Goal: Find specific page/section: Find specific page/section

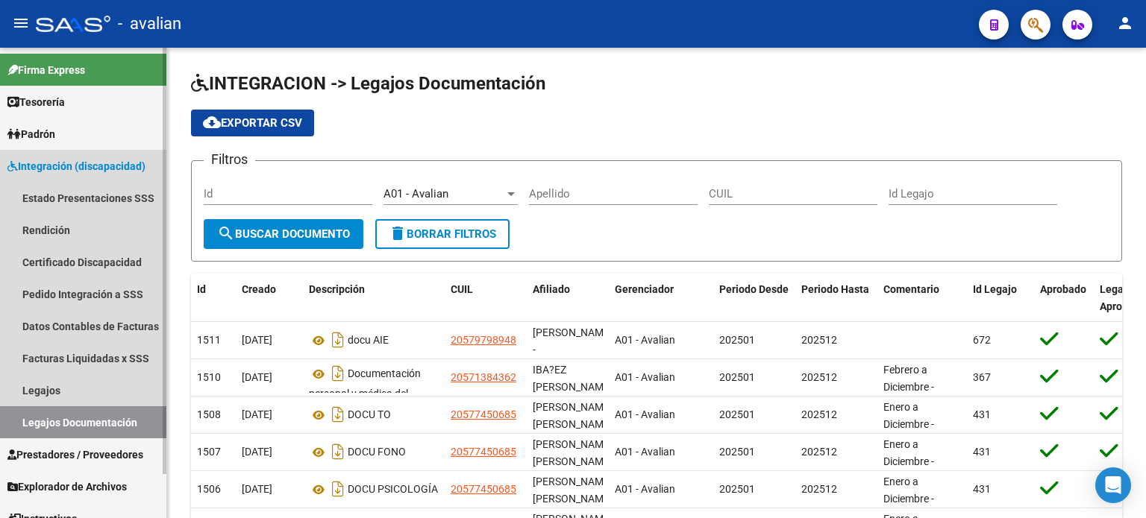
click at [69, 158] on span "Integración (discapacidad)" at bounding box center [76, 166] width 138 height 16
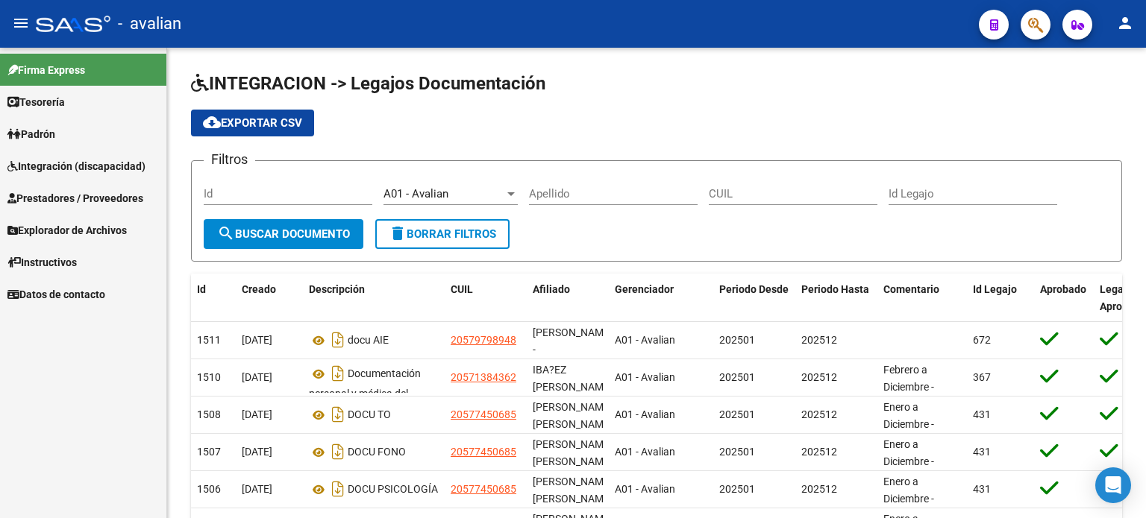
click at [69, 158] on span "Integración (discapacidad)" at bounding box center [76, 166] width 138 height 16
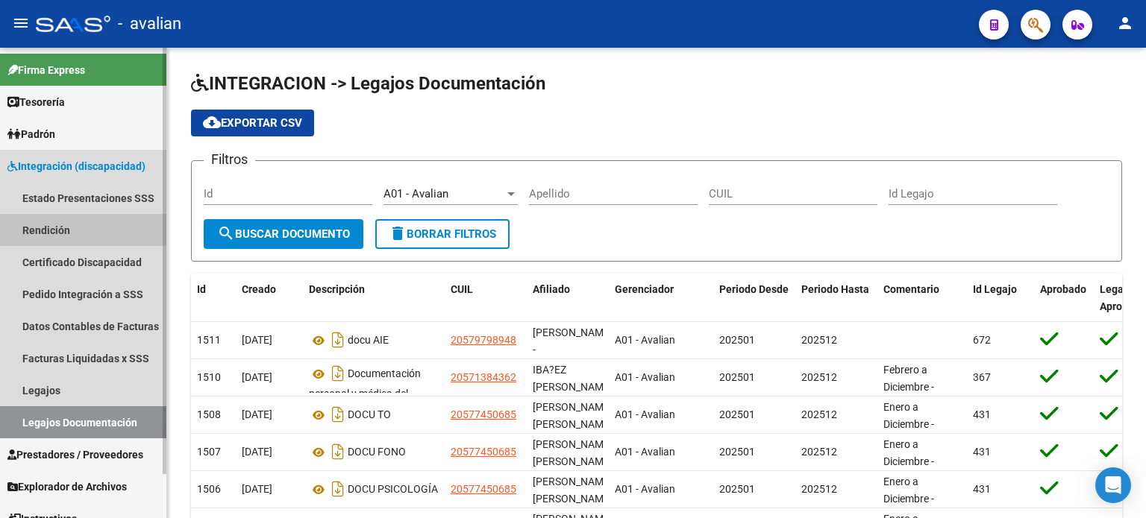
click at [66, 218] on link "Rendición" at bounding box center [83, 230] width 166 height 32
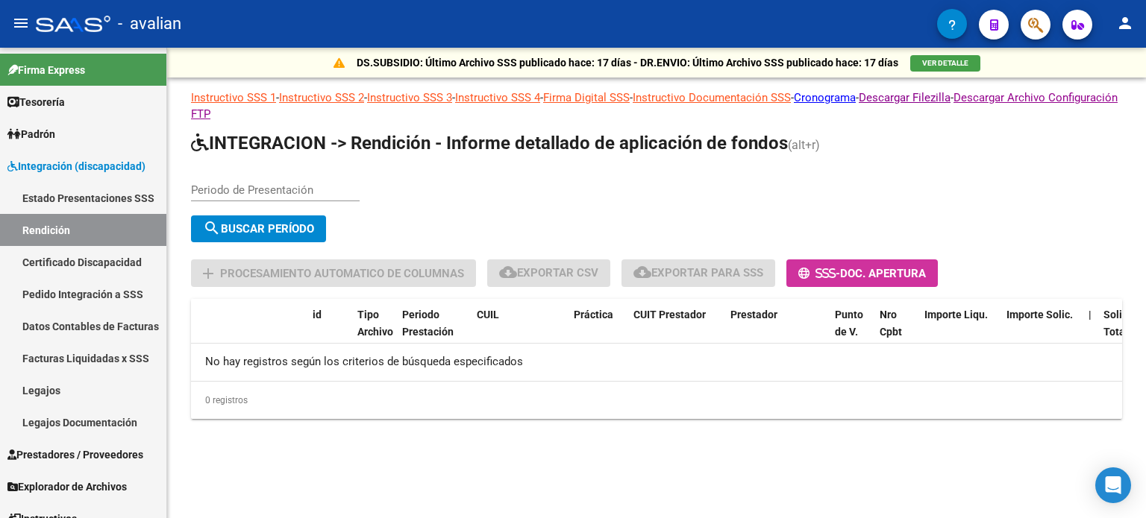
click at [255, 191] on input "Periodo de Presentación" at bounding box center [275, 189] width 169 height 13
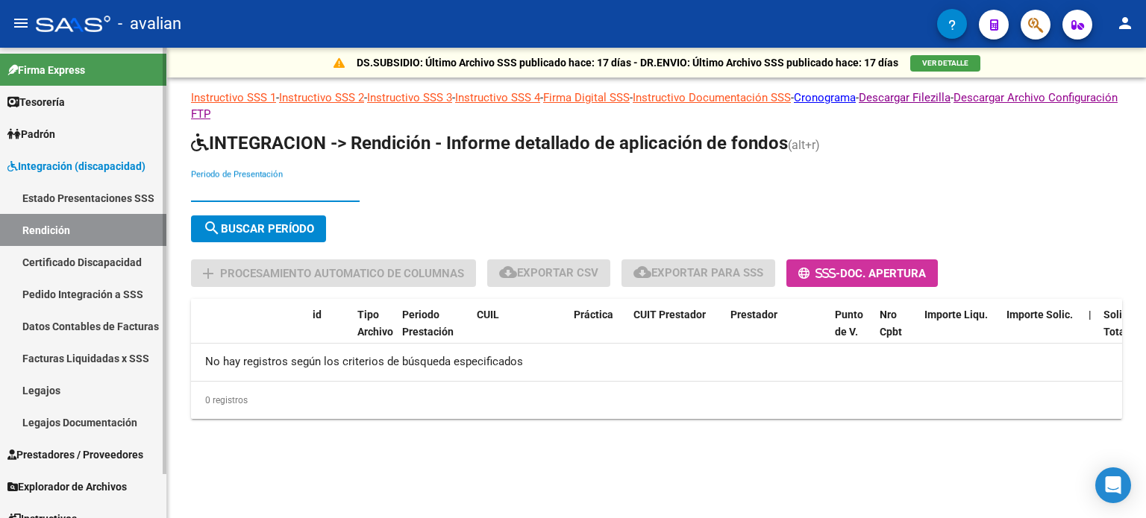
click at [80, 238] on link "Rendición" at bounding box center [83, 230] width 166 height 32
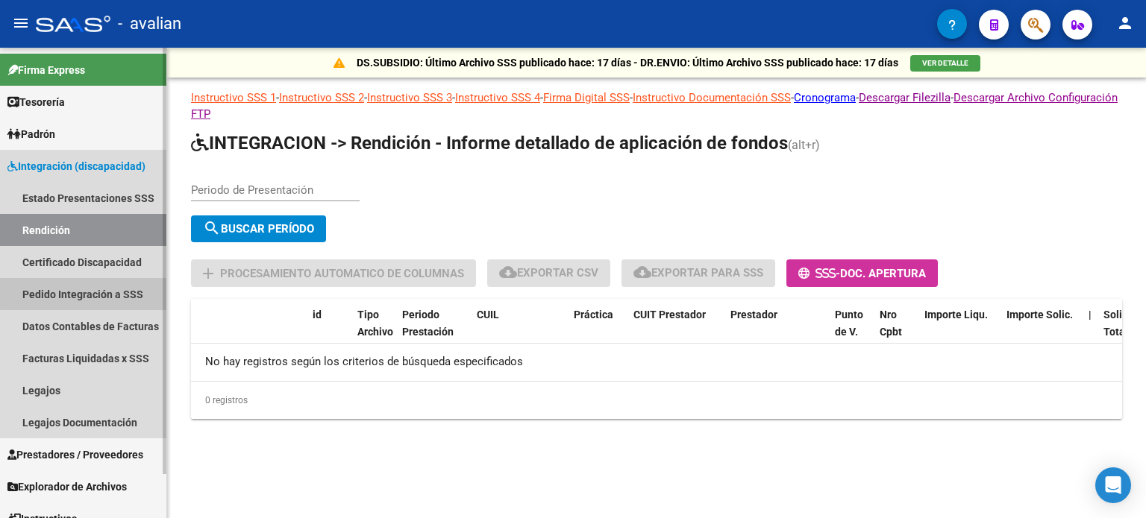
click at [90, 292] on link "Pedido Integración a SSS" at bounding box center [83, 294] width 166 height 32
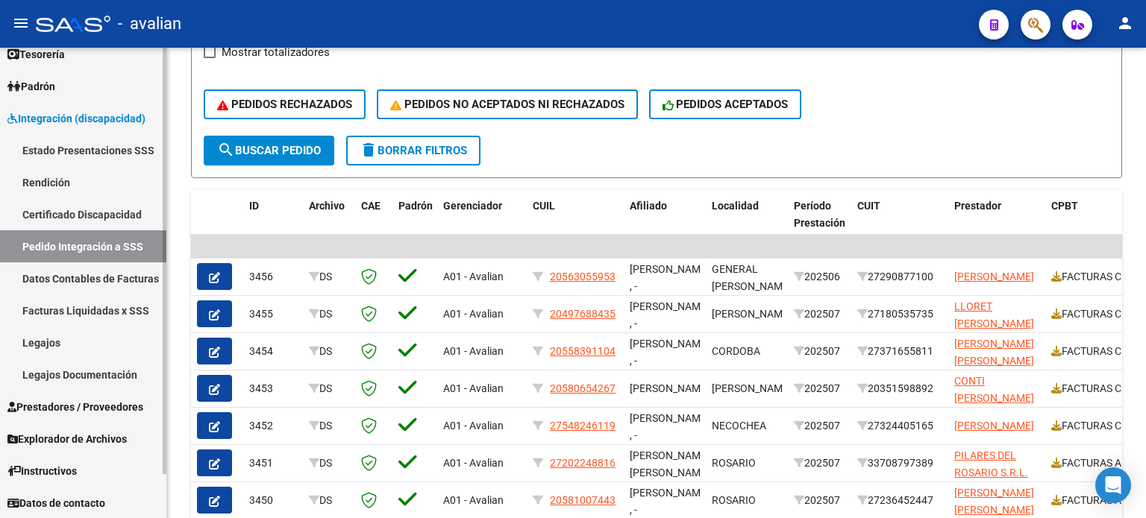
scroll to position [373, 0]
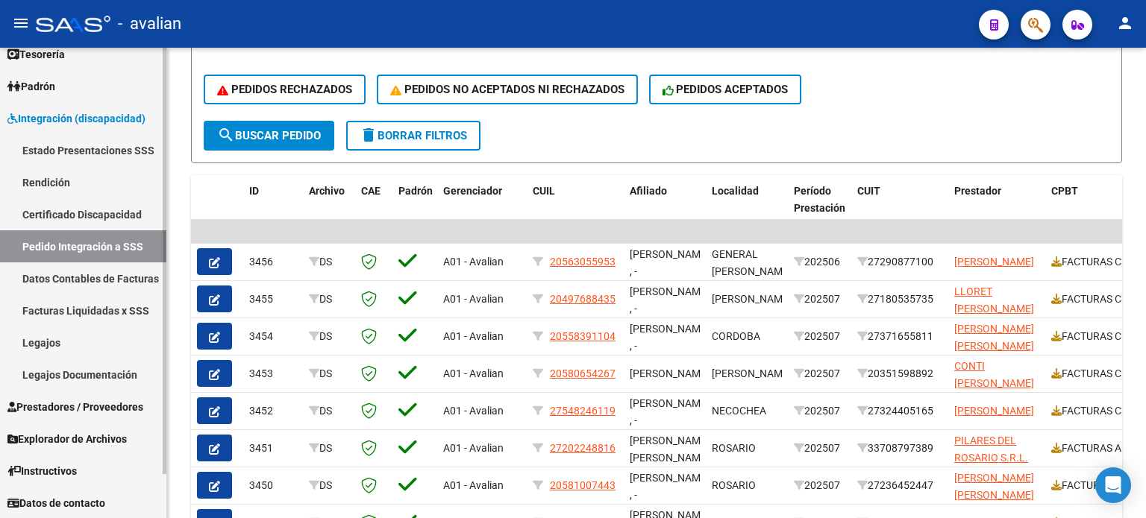
click at [73, 116] on span "Integración (discapacidad)" at bounding box center [76, 118] width 138 height 16
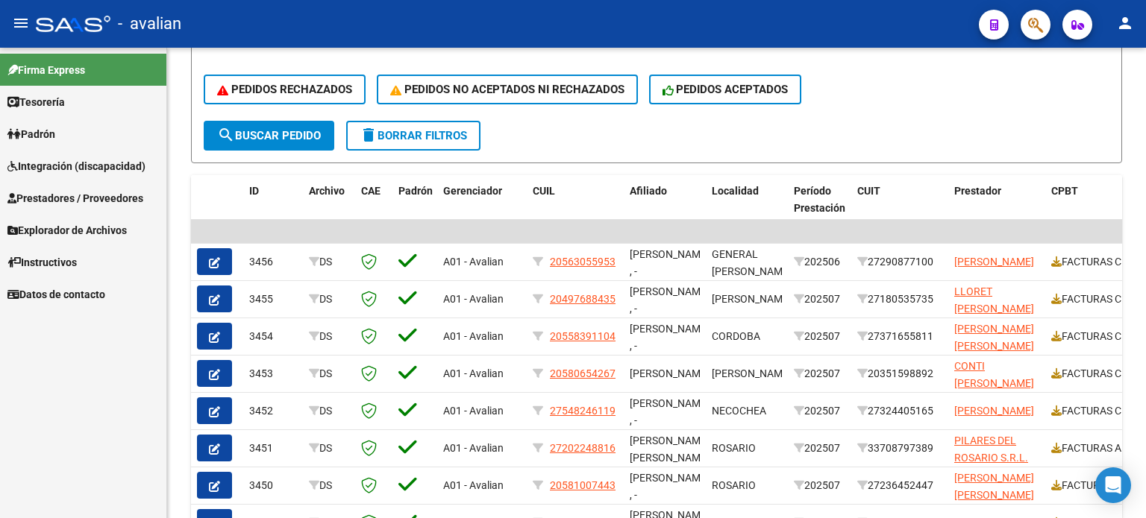
scroll to position [0, 0]
click at [107, 172] on span "Integración (discapacidad)" at bounding box center [76, 166] width 138 height 16
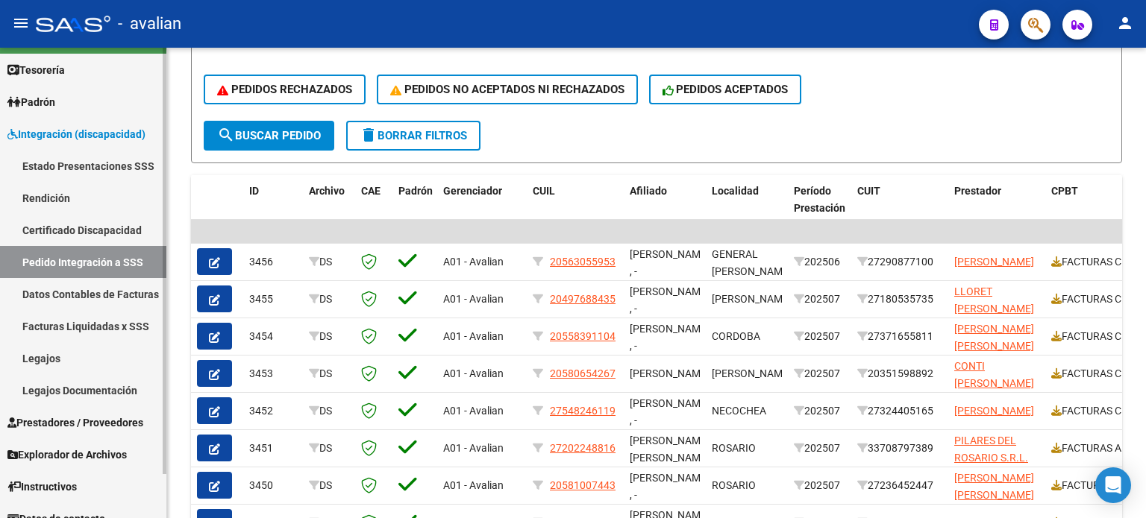
scroll to position [48, 0]
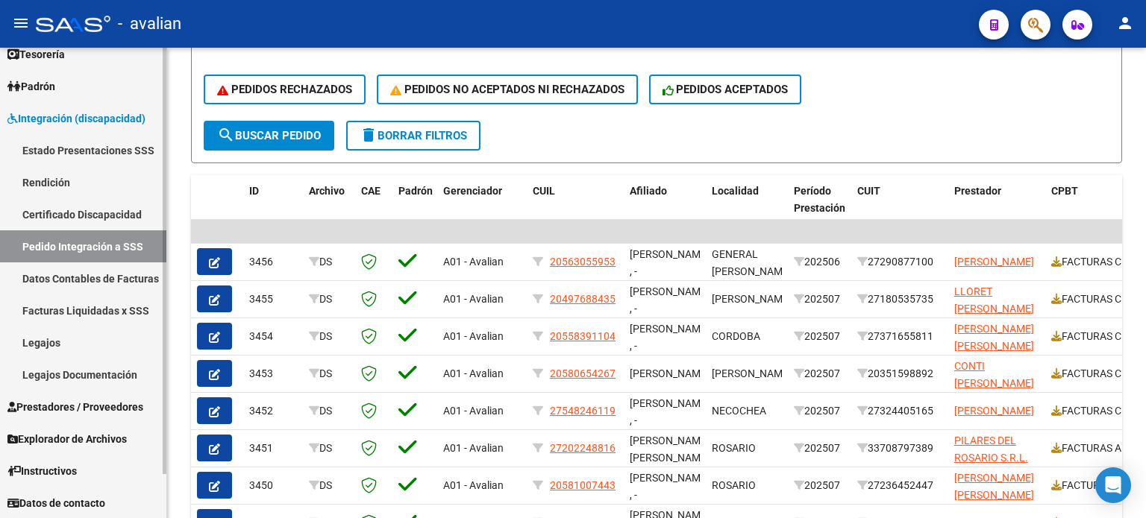
click at [72, 406] on span "Prestadores / Proveedores" at bounding box center [75, 407] width 136 height 16
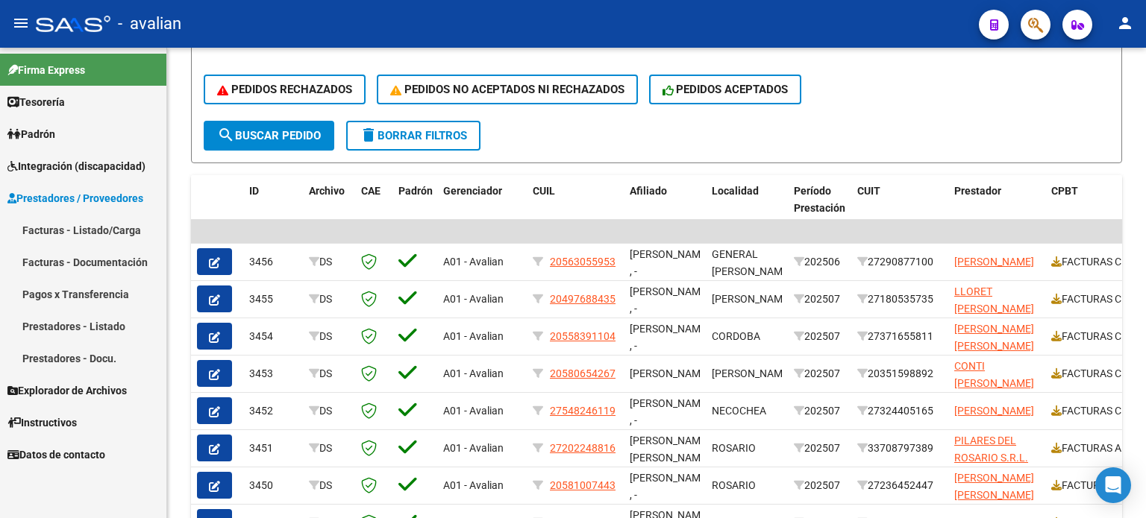
scroll to position [0, 0]
click at [39, 199] on span "Prestadores / Proveedores" at bounding box center [75, 198] width 136 height 16
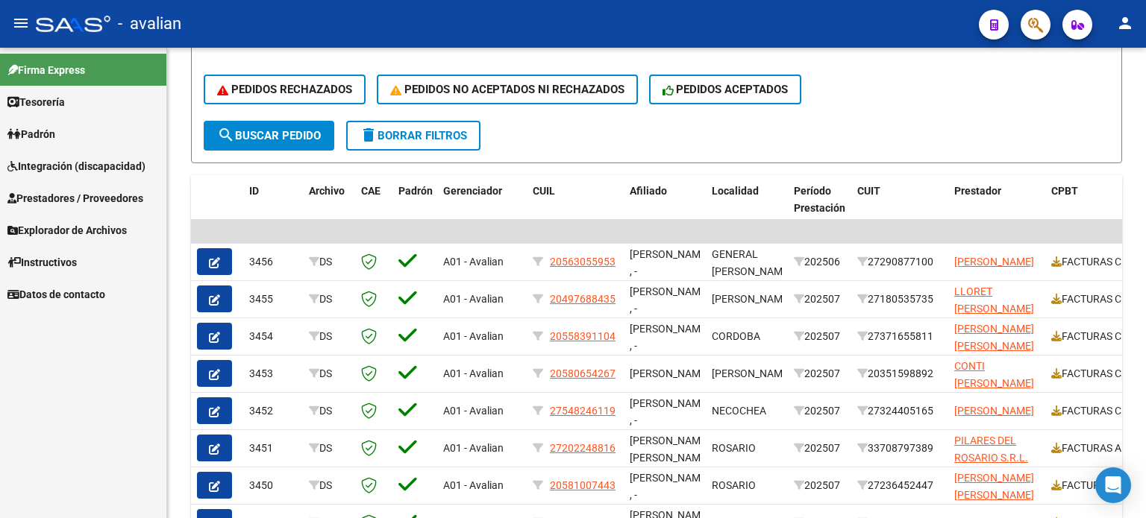
click at [79, 231] on span "Explorador de Archivos" at bounding box center [66, 230] width 119 height 16
click at [60, 261] on link "Integración" at bounding box center [83, 262] width 166 height 32
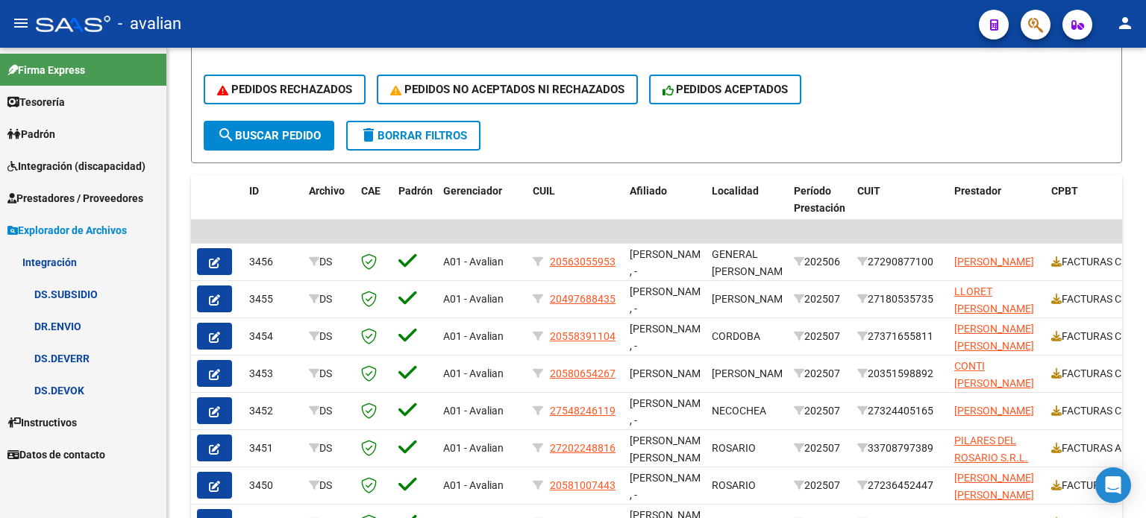
click at [79, 295] on link "DS.SUBSIDIO" at bounding box center [83, 294] width 166 height 32
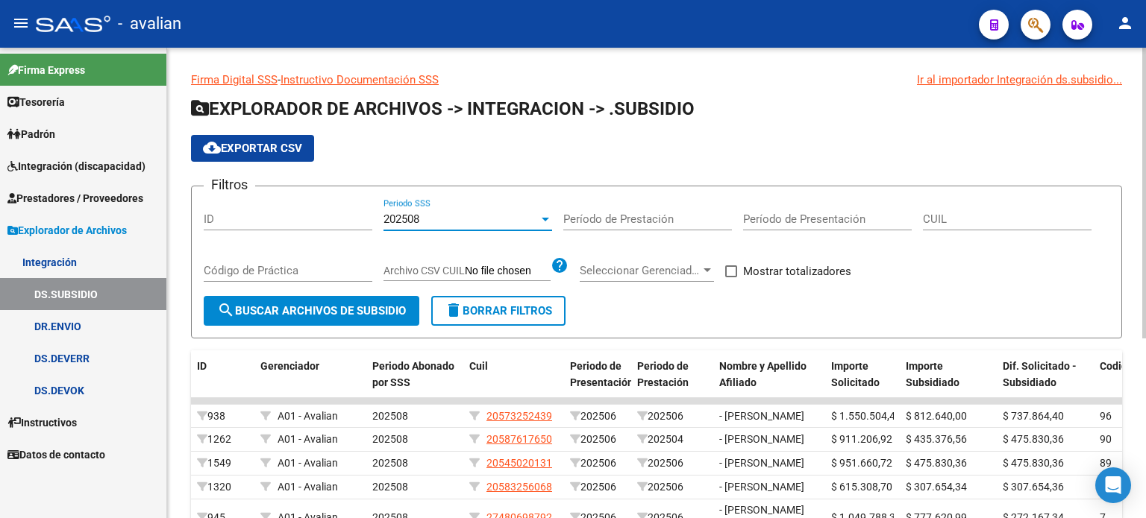
click at [483, 217] on div "202508" at bounding box center [460, 219] width 155 height 13
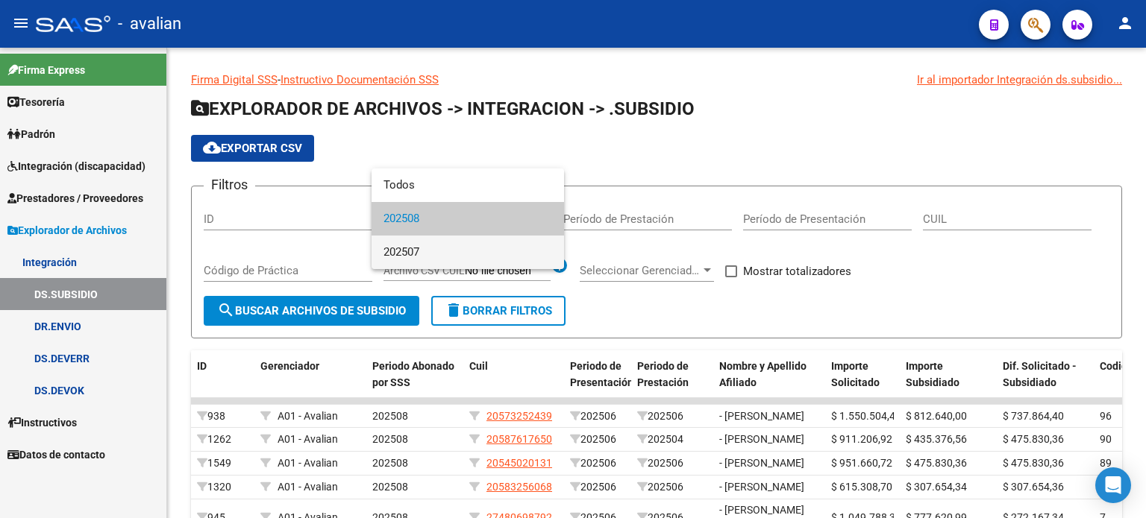
click at [445, 247] on span "202507" at bounding box center [467, 253] width 169 height 34
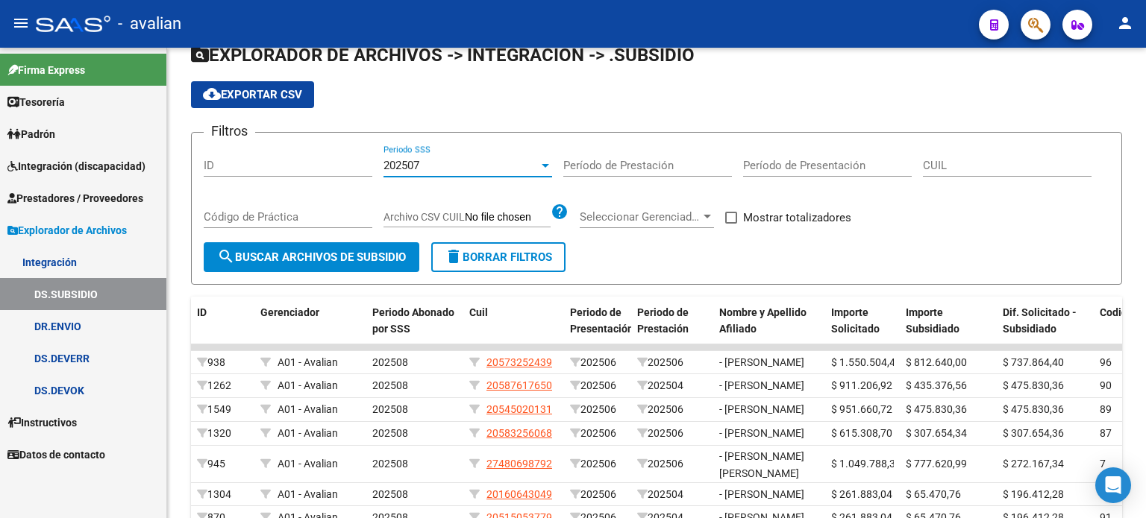
scroll to position [75, 0]
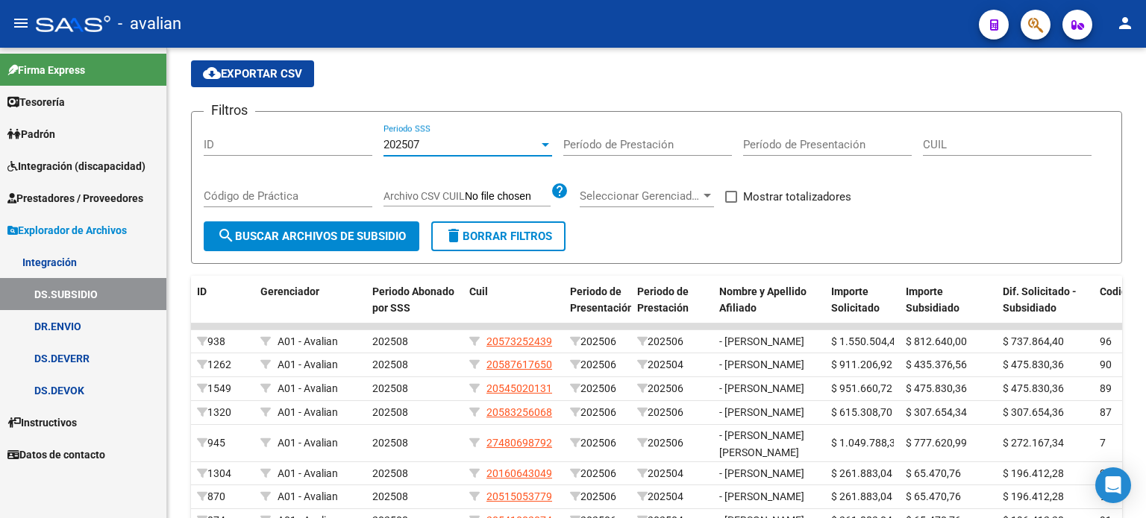
click at [72, 327] on link "DR.ENVIO" at bounding box center [83, 326] width 166 height 32
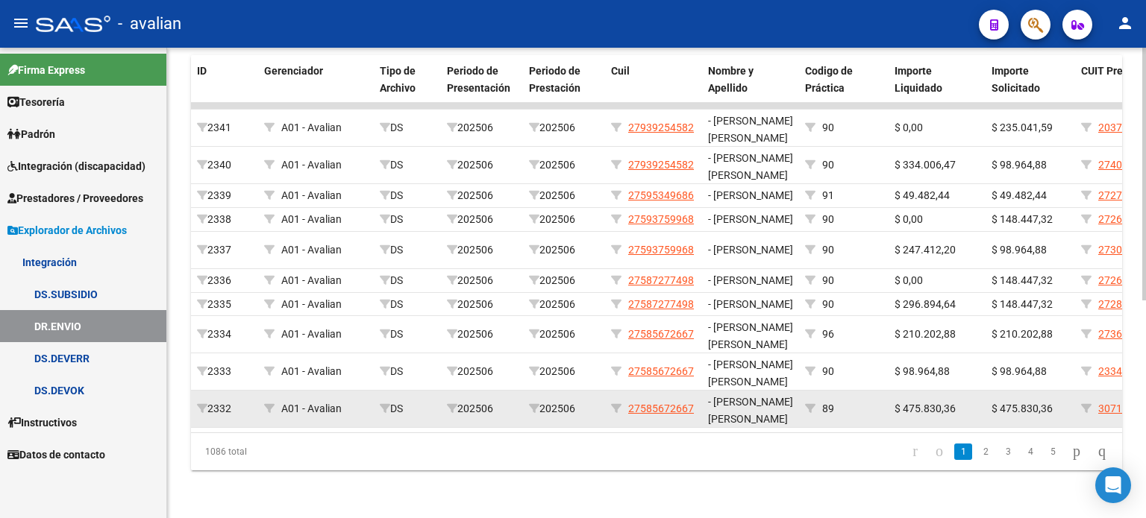
scroll to position [32, 0]
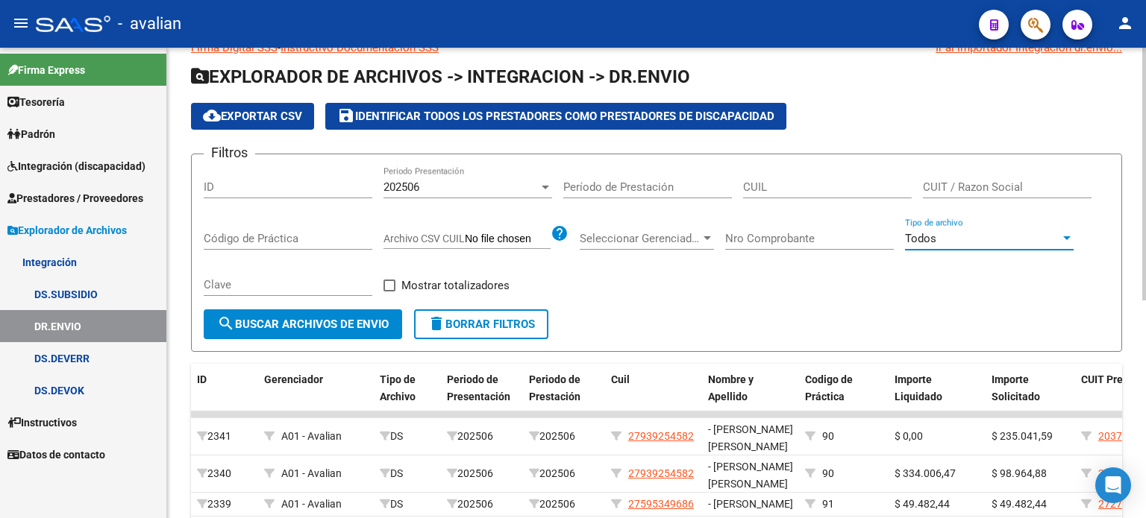
click at [988, 236] on div "Todos" at bounding box center [982, 238] width 155 height 13
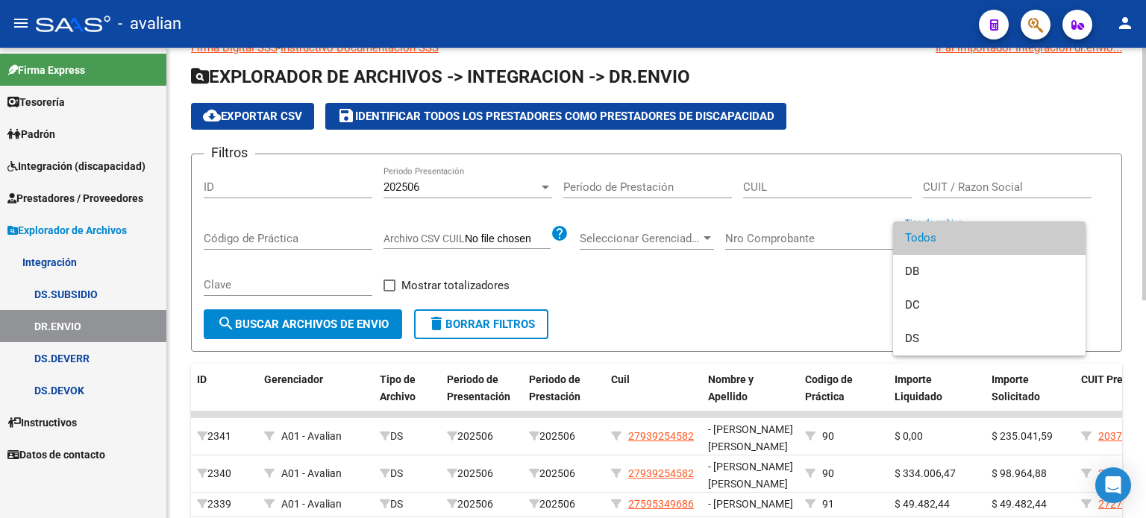
click at [988, 236] on span "Todos" at bounding box center [989, 239] width 169 height 34
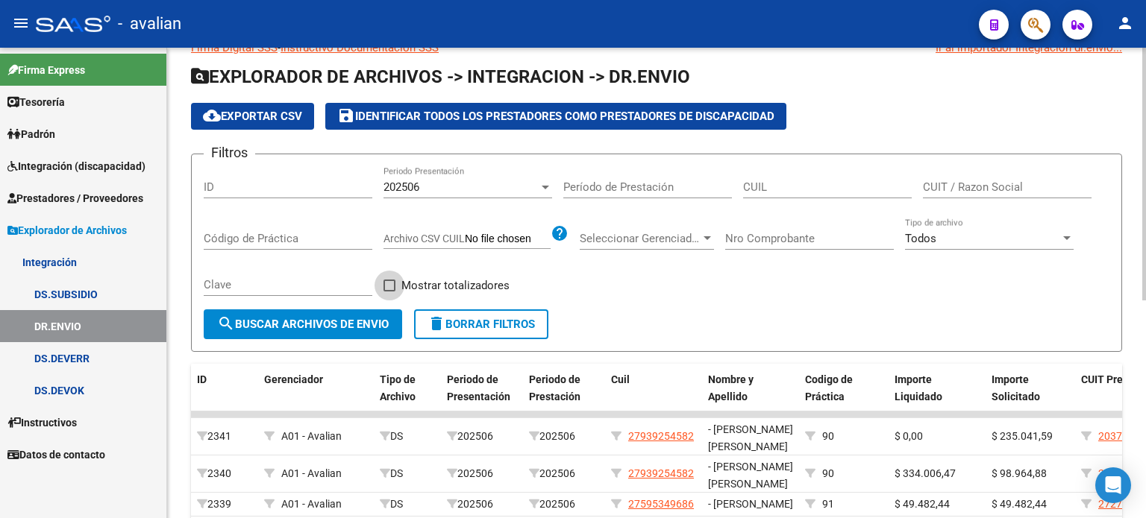
click at [394, 281] on span at bounding box center [389, 286] width 12 height 12
click at [389, 292] on input "Mostrar totalizadores" at bounding box center [389, 292] width 1 height 1
checkbox input "true"
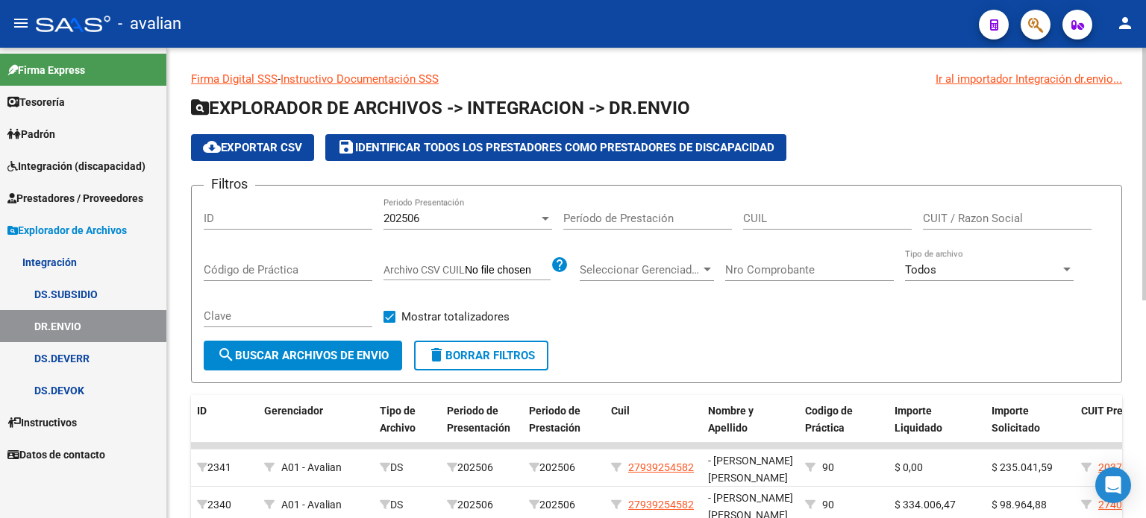
scroll to position [0, 0]
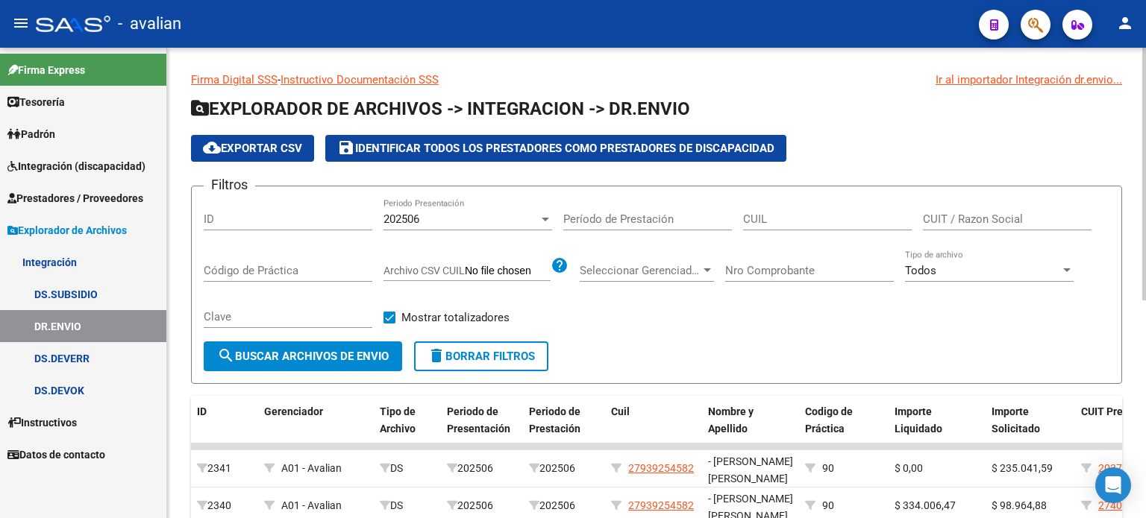
click at [480, 223] on div "202506" at bounding box center [460, 219] width 155 height 13
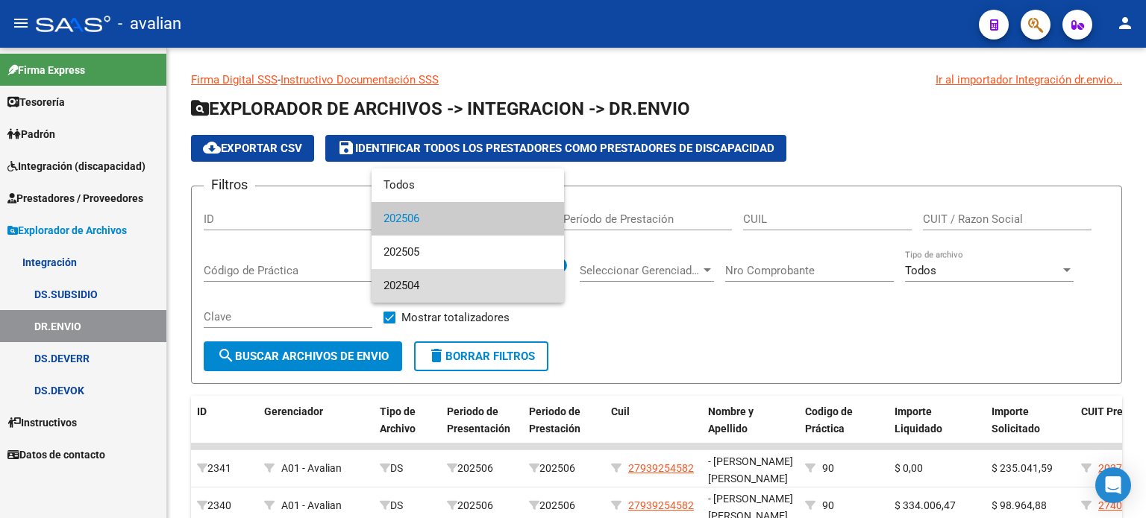
click at [421, 289] on span "202504" at bounding box center [467, 286] width 169 height 34
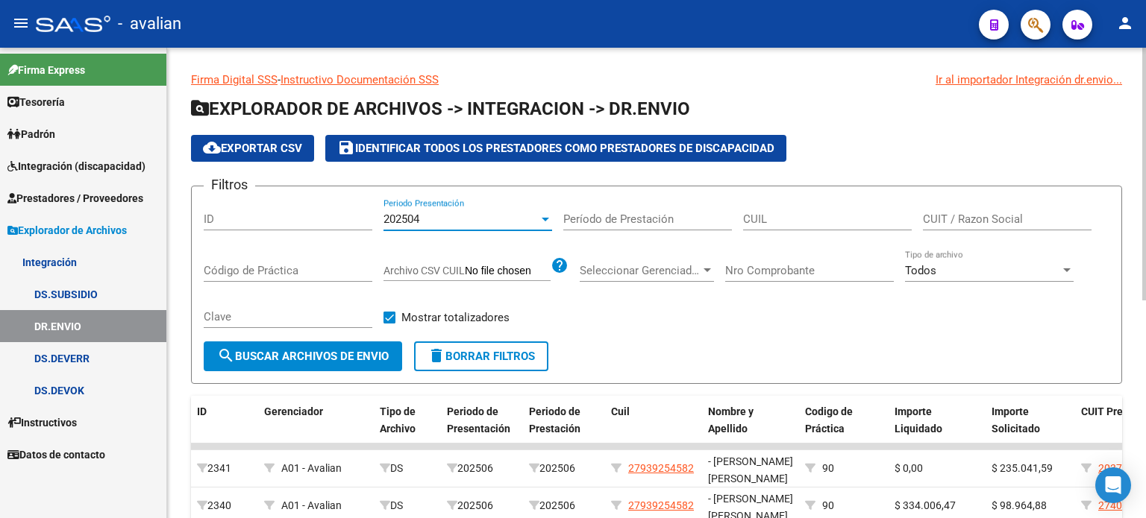
click at [955, 269] on div "Todos" at bounding box center [982, 270] width 155 height 13
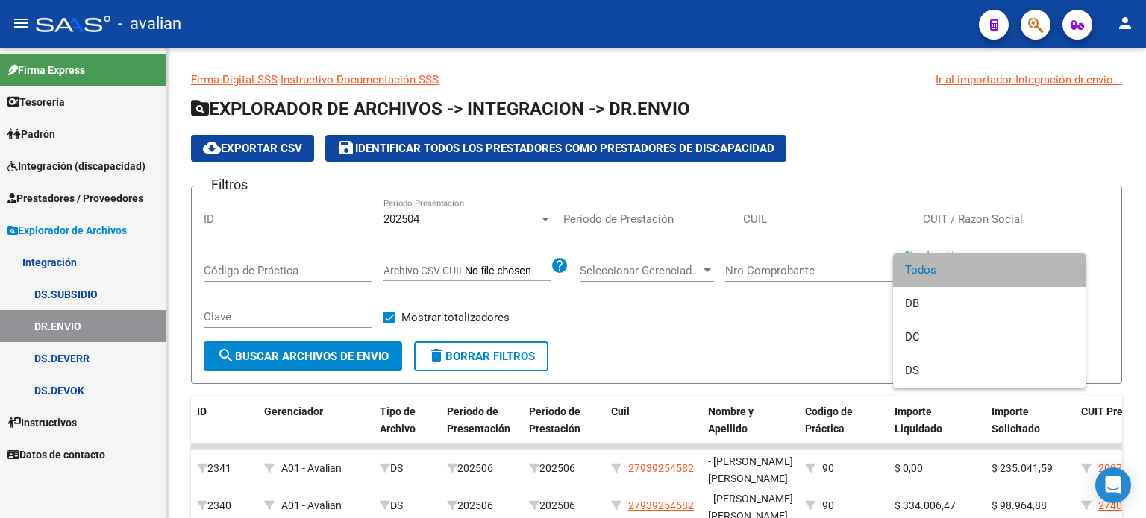
click at [942, 270] on span "Todos" at bounding box center [989, 271] width 169 height 34
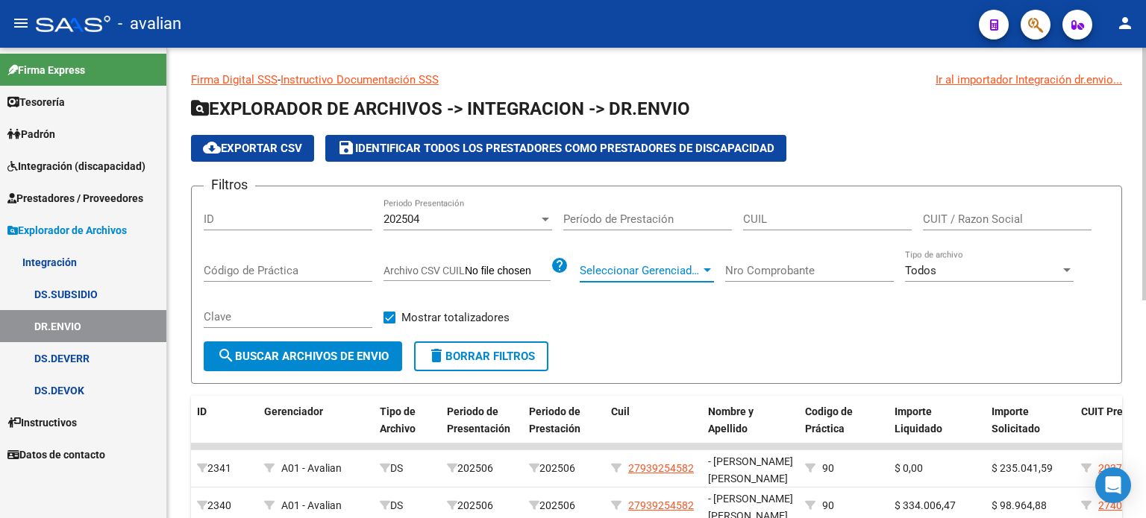
click at [674, 275] on span "Seleccionar Gerenciador" at bounding box center [640, 270] width 121 height 13
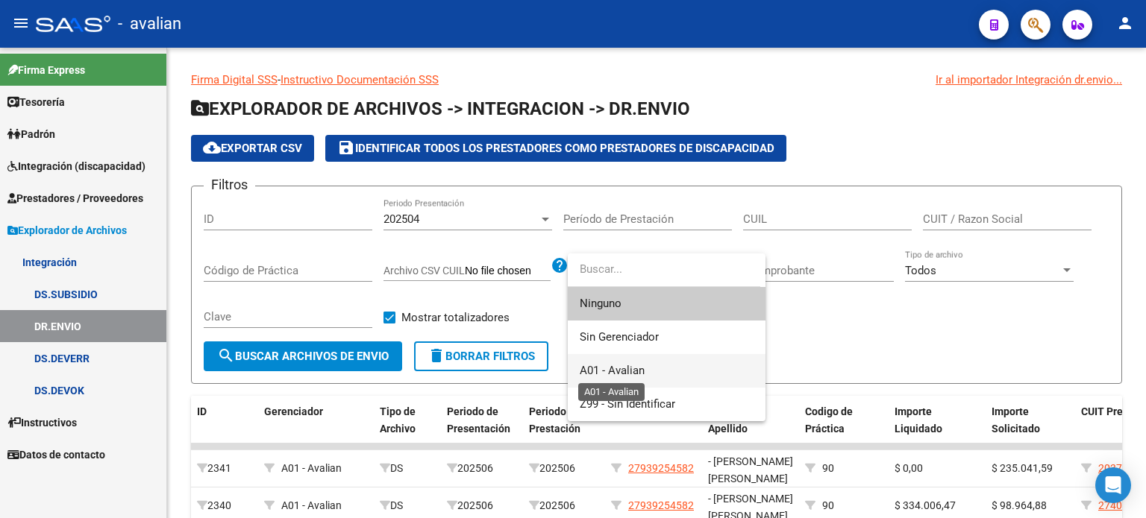
click at [621, 374] on span "A01 - Avalian" at bounding box center [612, 370] width 65 height 13
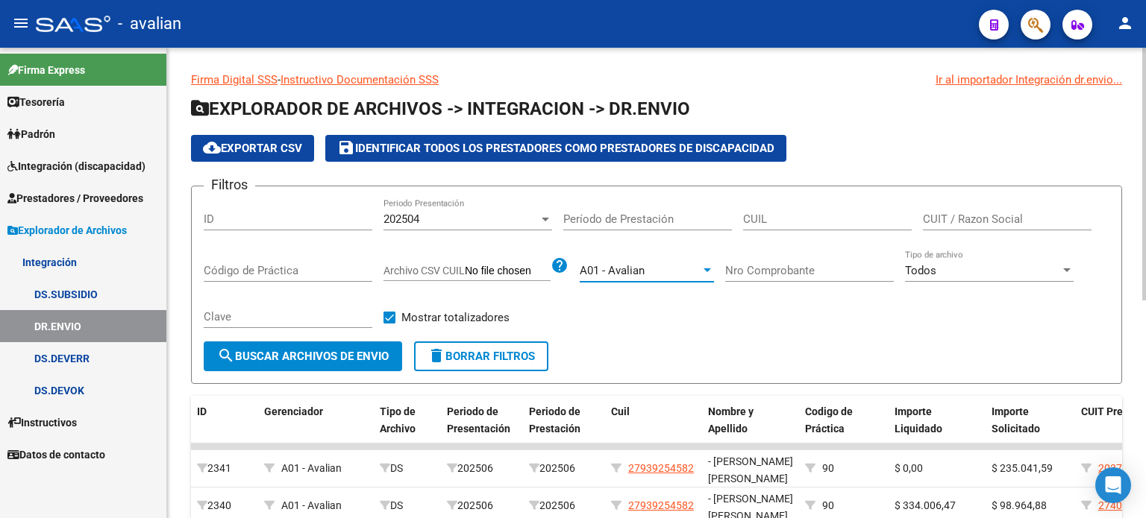
click at [340, 362] on span "search Buscar Archivos de Envio" at bounding box center [303, 356] width 172 height 13
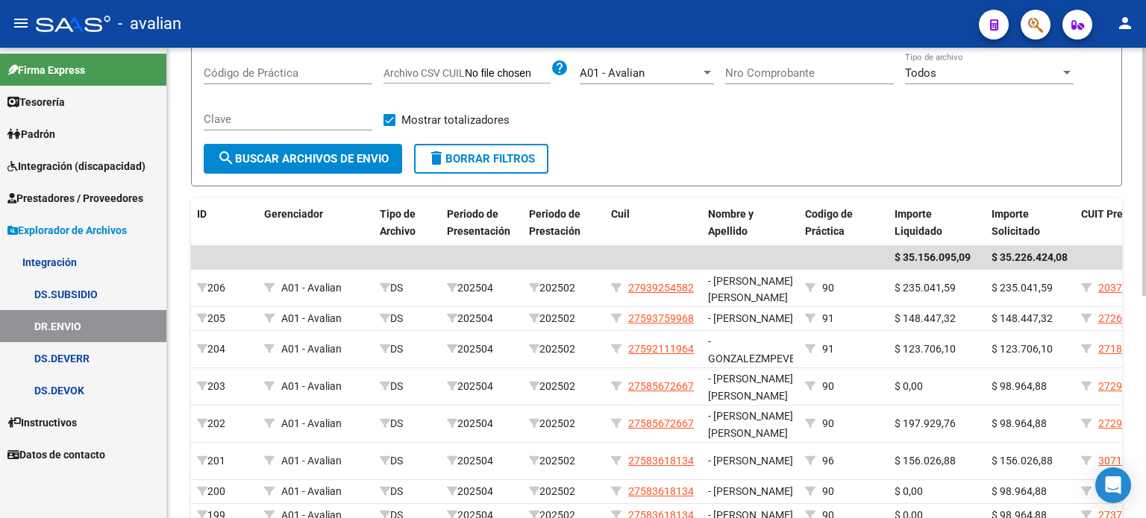
scroll to position [48, 0]
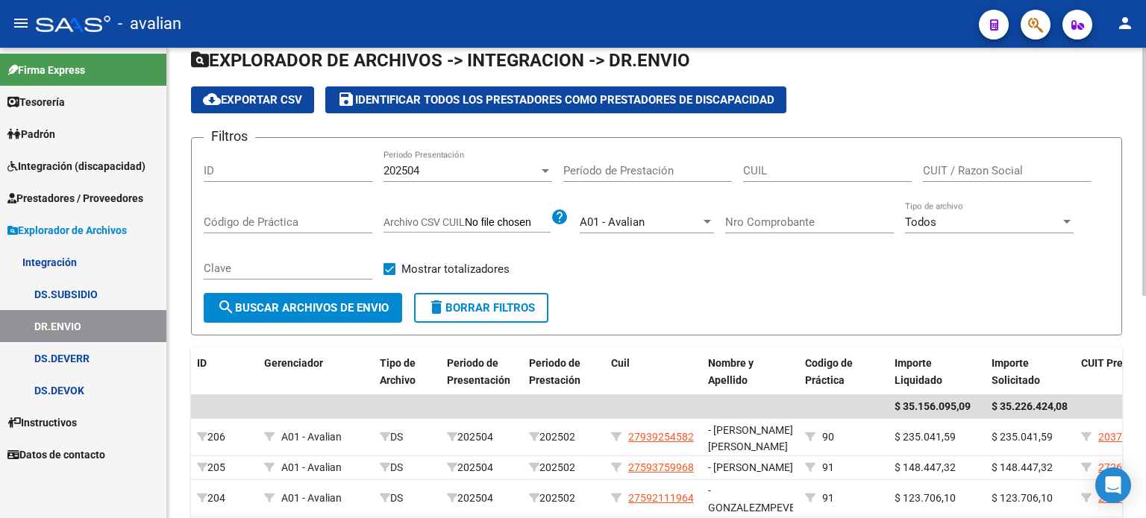
click at [501, 169] on div "202504" at bounding box center [460, 170] width 155 height 13
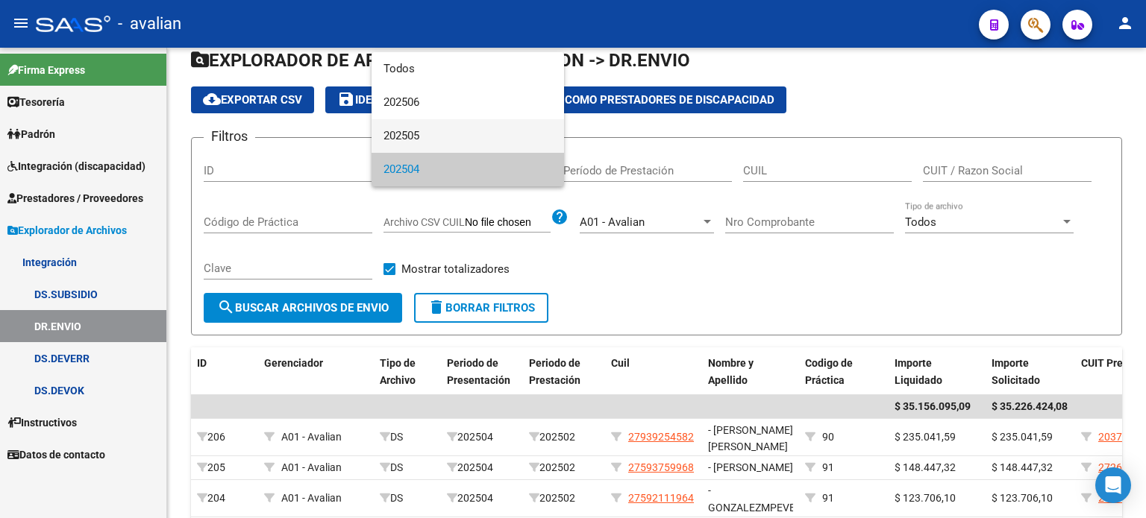
click at [432, 137] on span "202505" at bounding box center [467, 136] width 169 height 34
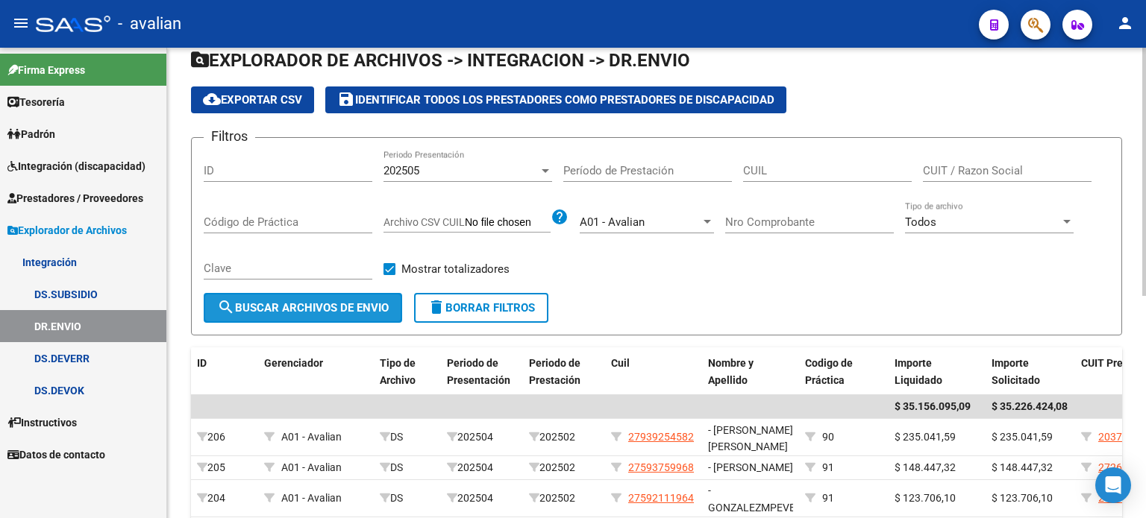
click at [341, 293] on button "search Buscar Archivos de Envio" at bounding box center [303, 308] width 198 height 30
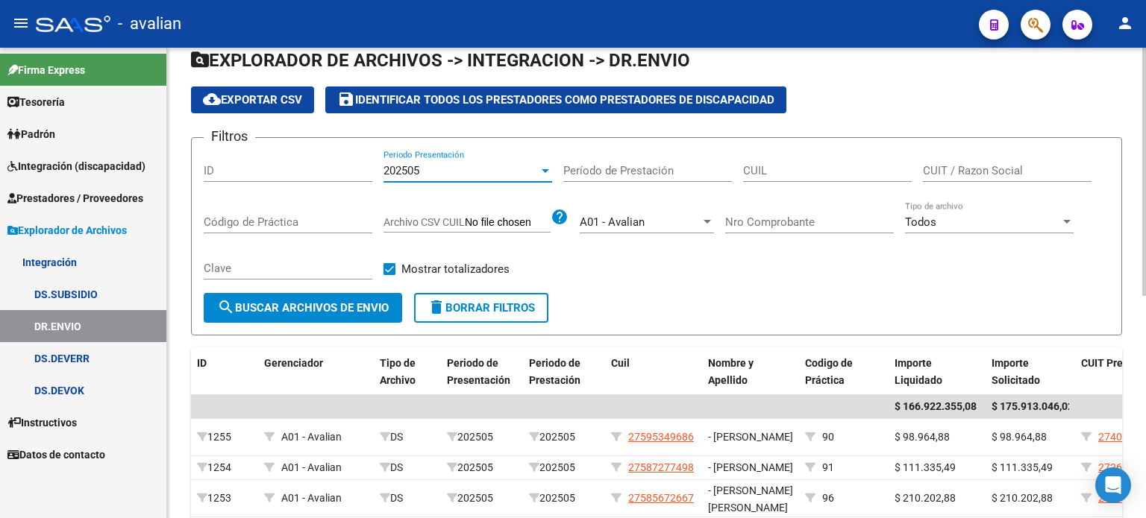
click at [411, 166] on span "202505" at bounding box center [401, 170] width 36 height 13
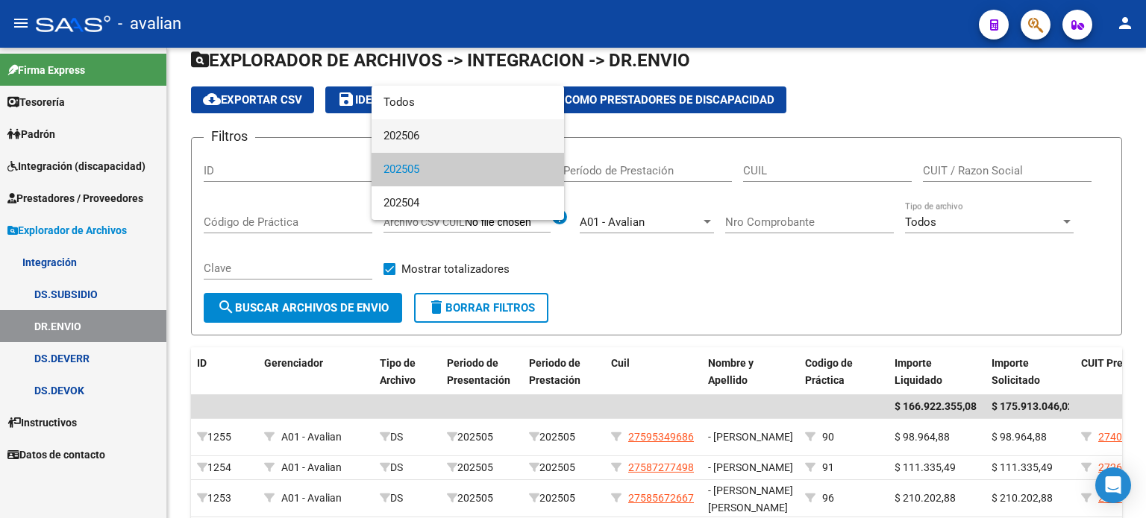
click at [429, 136] on span "202506" at bounding box center [467, 136] width 169 height 34
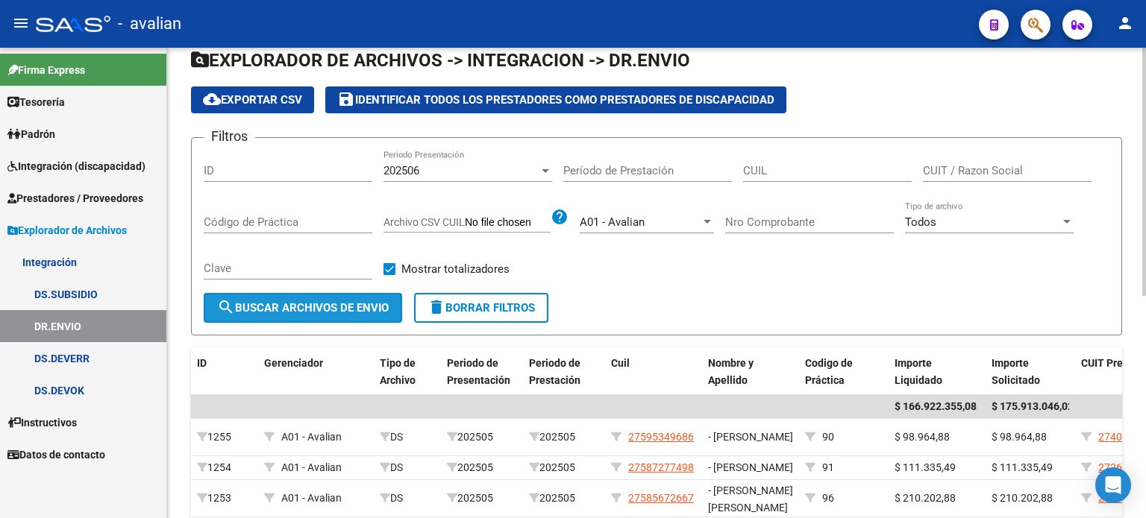
click at [357, 306] on span "search Buscar Archivos de Envio" at bounding box center [303, 307] width 172 height 13
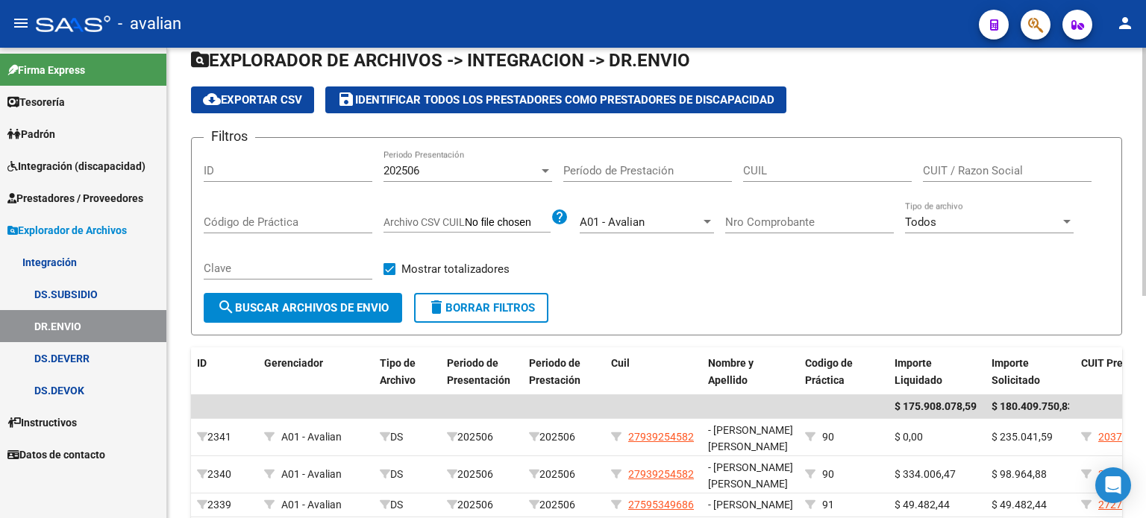
click at [480, 160] on div "202506 Periodo Presentación" at bounding box center [467, 166] width 169 height 32
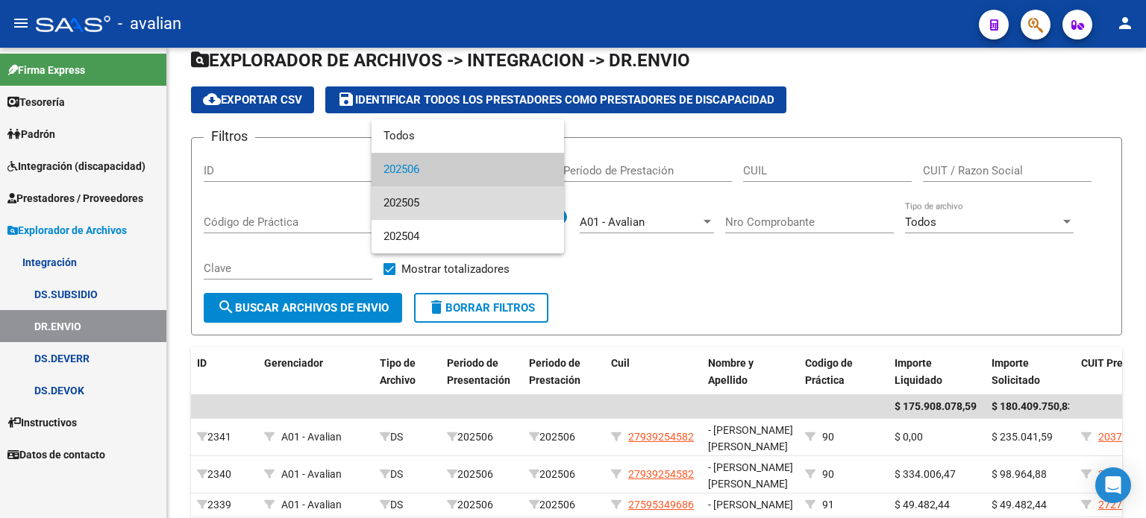
click at [447, 203] on span "202505" at bounding box center [467, 203] width 169 height 34
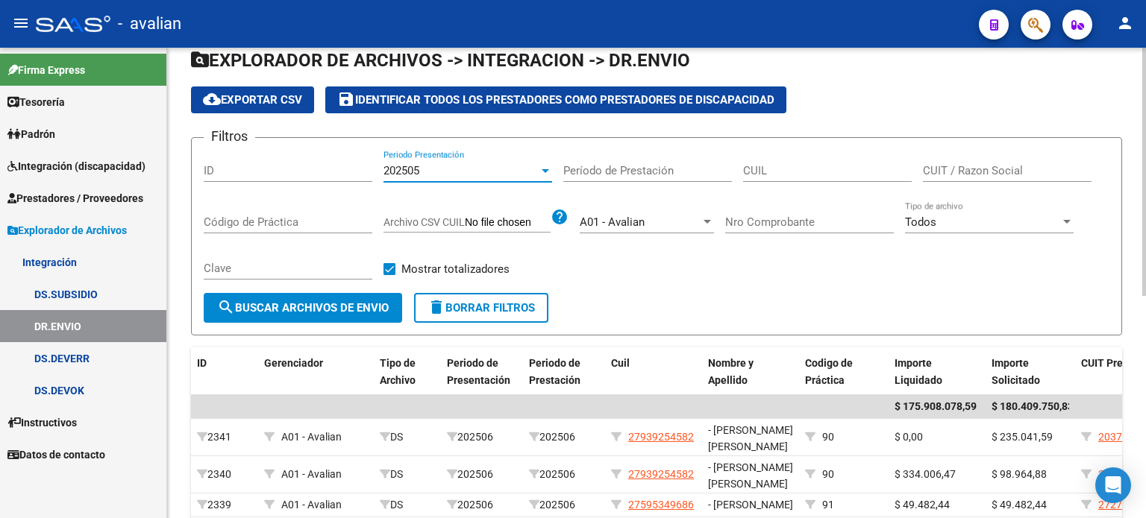
click at [364, 302] on span "search Buscar Archivos de Envio" at bounding box center [303, 307] width 172 height 13
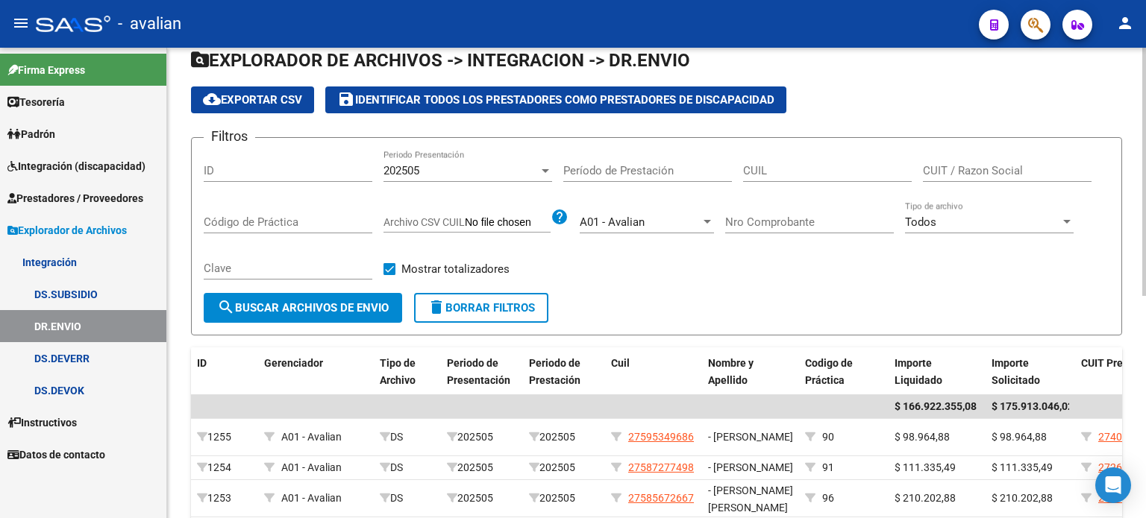
click at [364, 302] on span "search Buscar Archivos de Envio" at bounding box center [303, 307] width 172 height 13
click at [494, 165] on div "202505" at bounding box center [460, 170] width 155 height 13
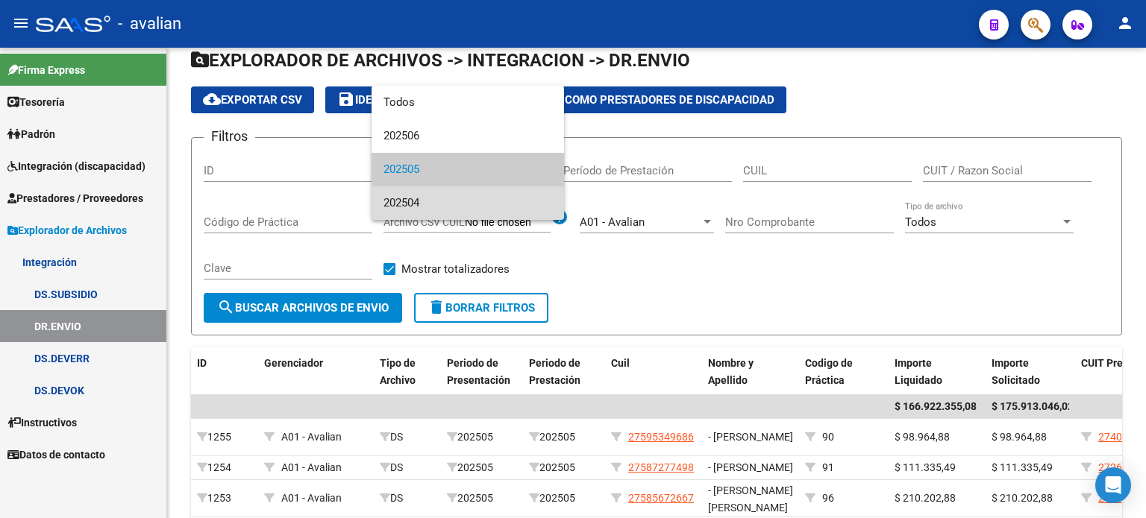
click at [453, 199] on span "202504" at bounding box center [467, 203] width 169 height 34
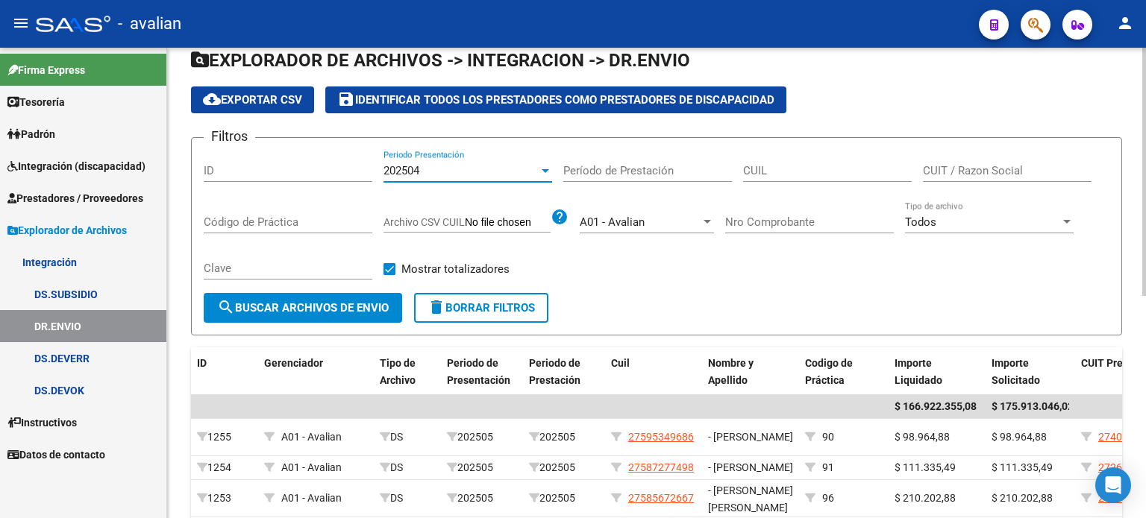
click at [302, 316] on button "search Buscar Archivos de Envio" at bounding box center [303, 308] width 198 height 30
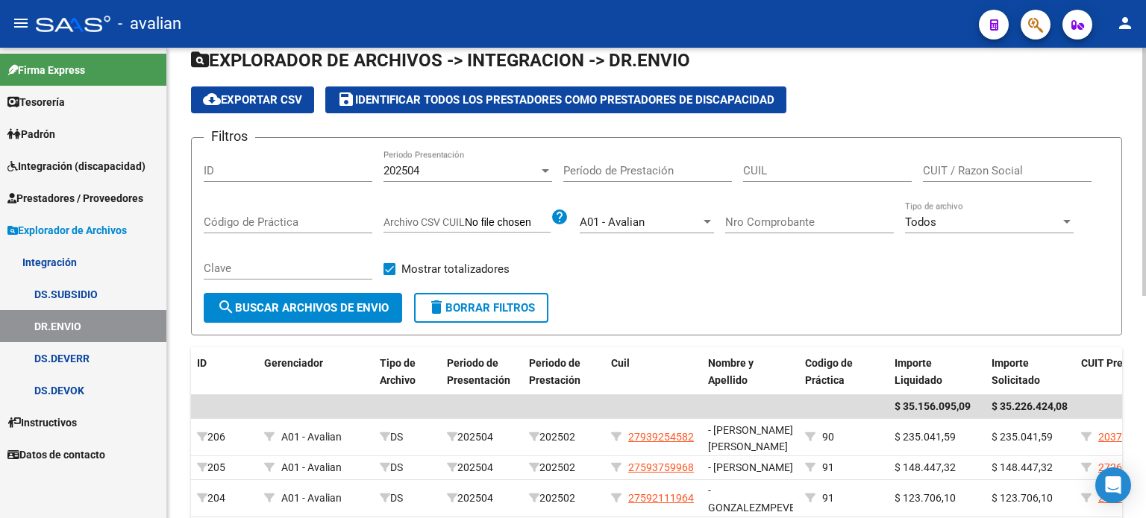
click at [418, 166] on span "202504" at bounding box center [401, 170] width 36 height 13
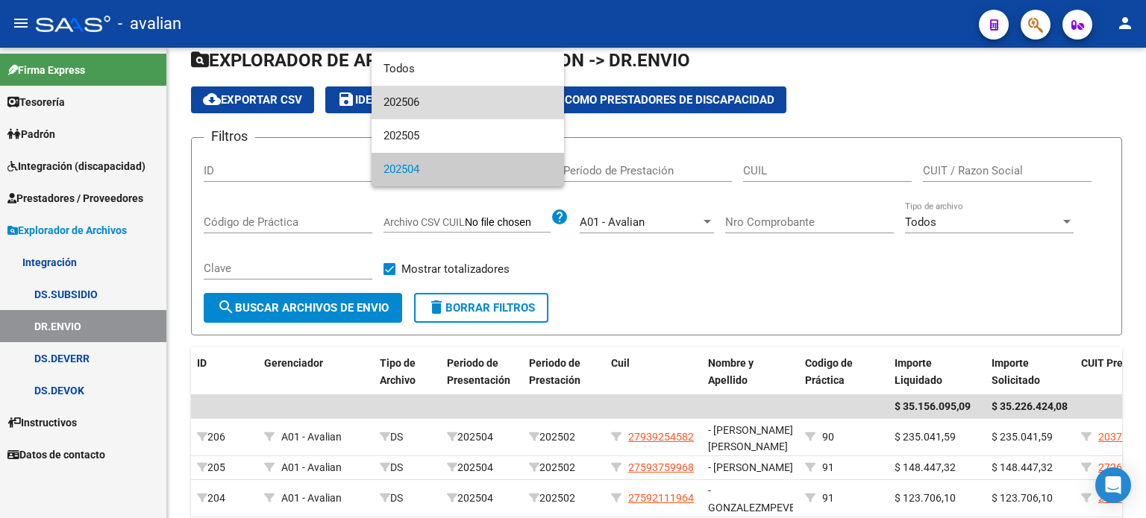
click at [406, 93] on span "202506" at bounding box center [467, 103] width 169 height 34
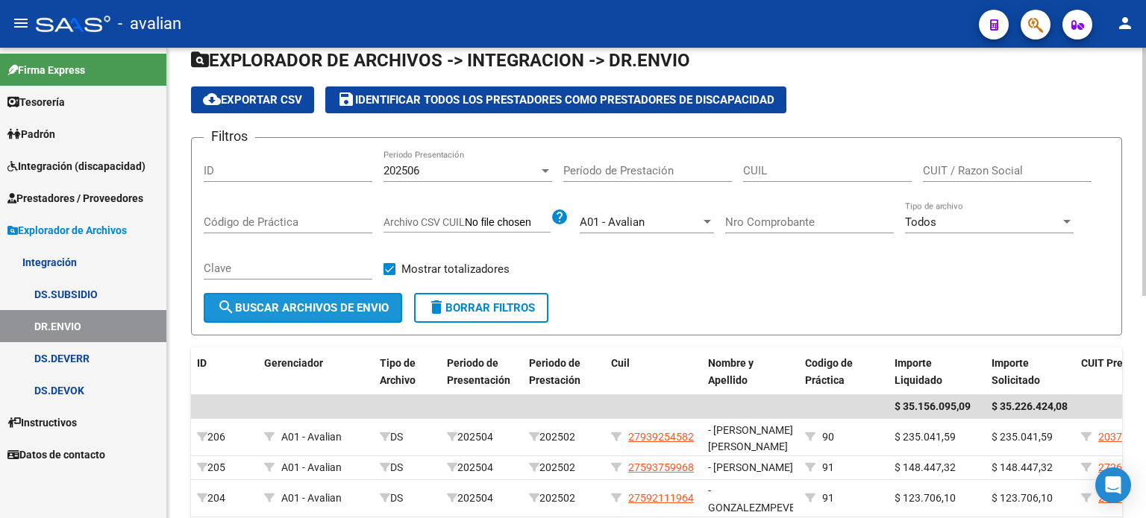
click at [334, 301] on span "search Buscar Archivos de Envio" at bounding box center [303, 307] width 172 height 13
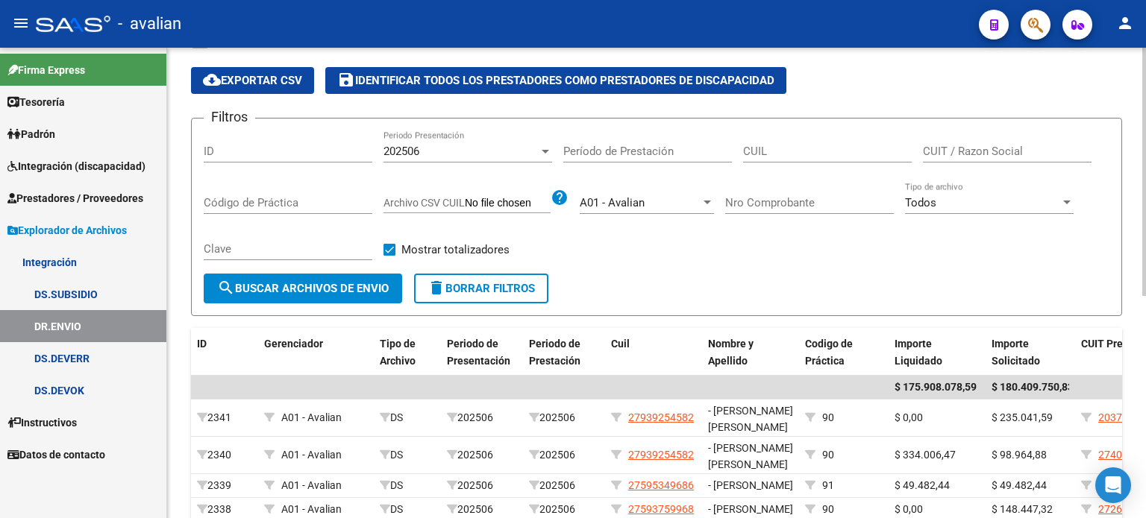
scroll to position [123, 0]
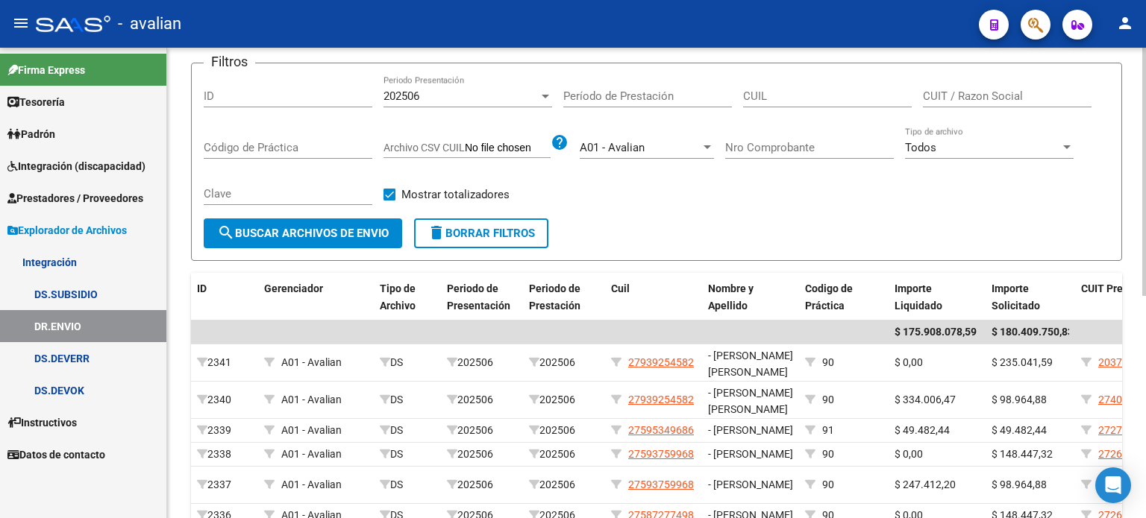
click at [462, 98] on div "202506" at bounding box center [460, 96] width 155 height 13
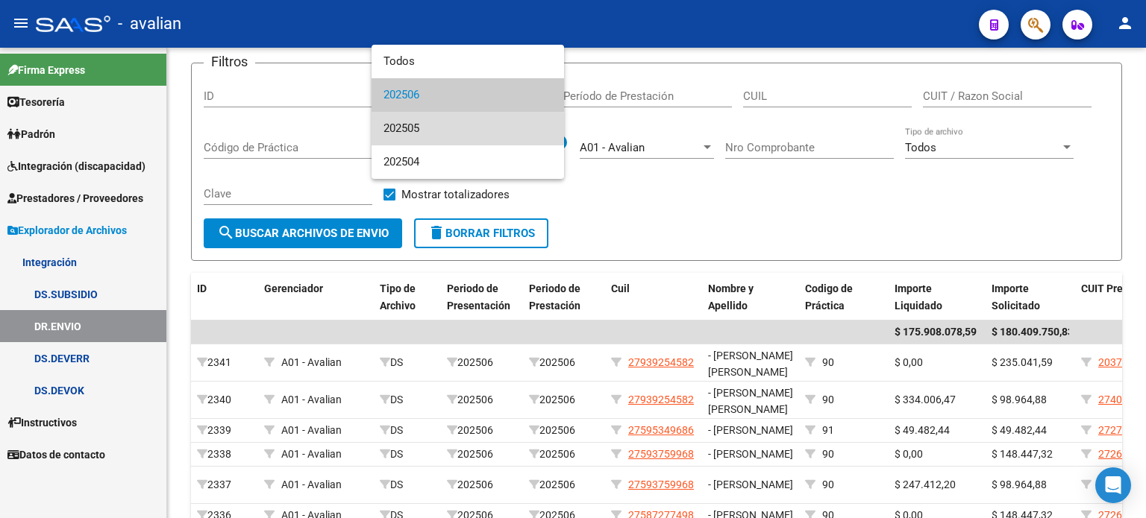
click at [430, 128] on span "202505" at bounding box center [467, 129] width 169 height 34
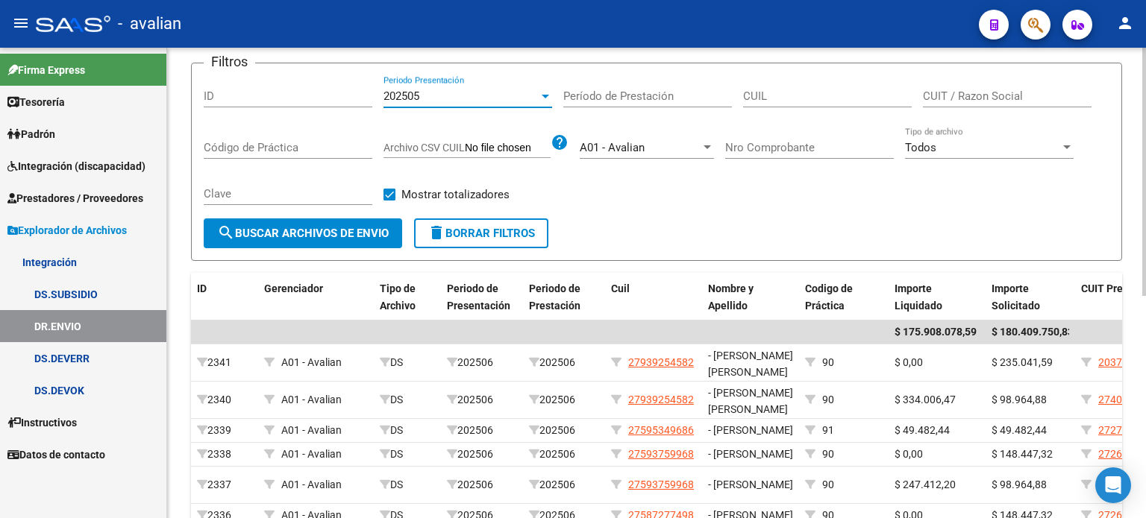
click at [495, 94] on div "202505" at bounding box center [460, 96] width 155 height 13
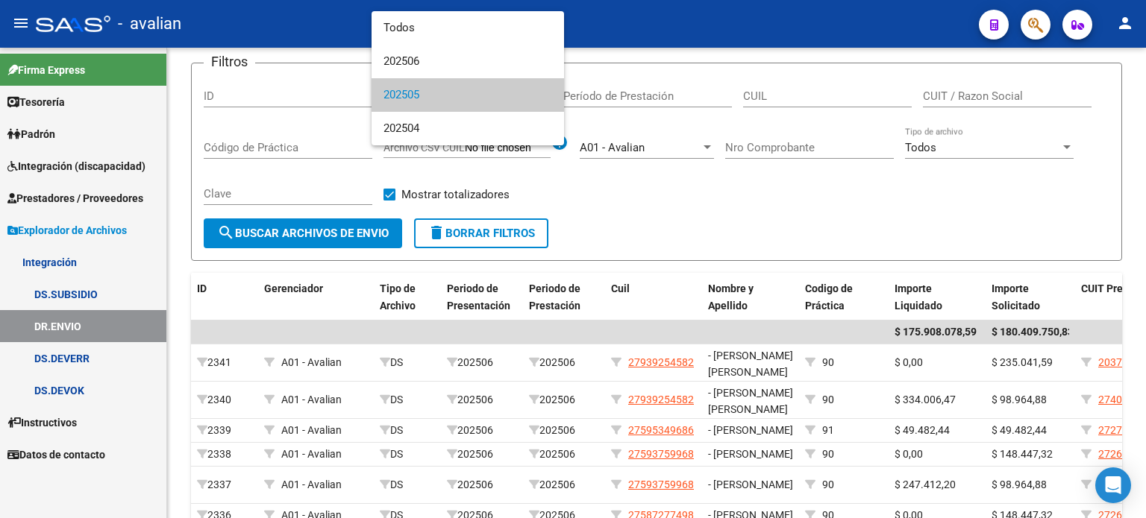
click at [346, 229] on div at bounding box center [573, 259] width 1146 height 518
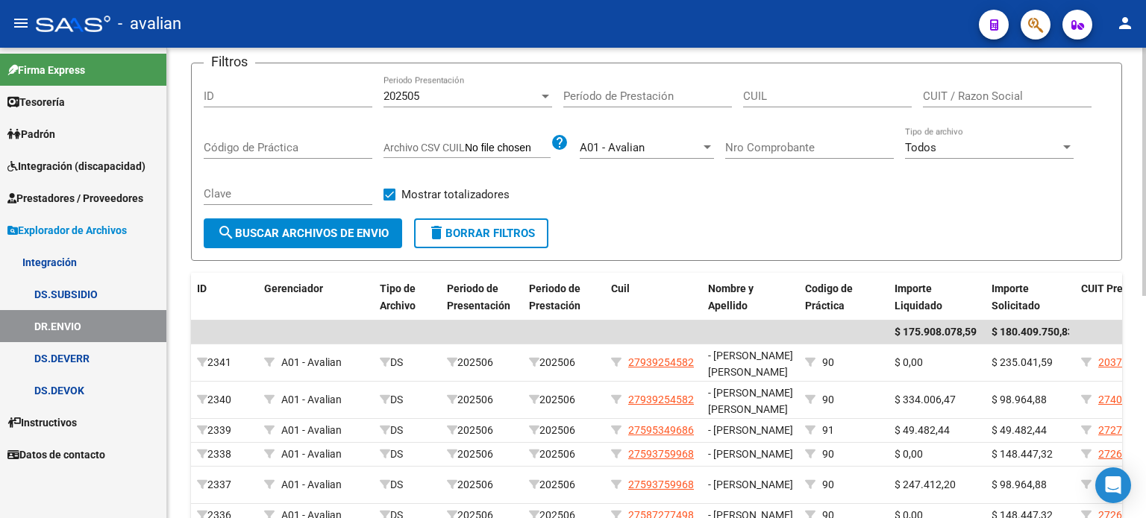
click at [348, 228] on span "search Buscar Archivos de Envio" at bounding box center [303, 233] width 172 height 13
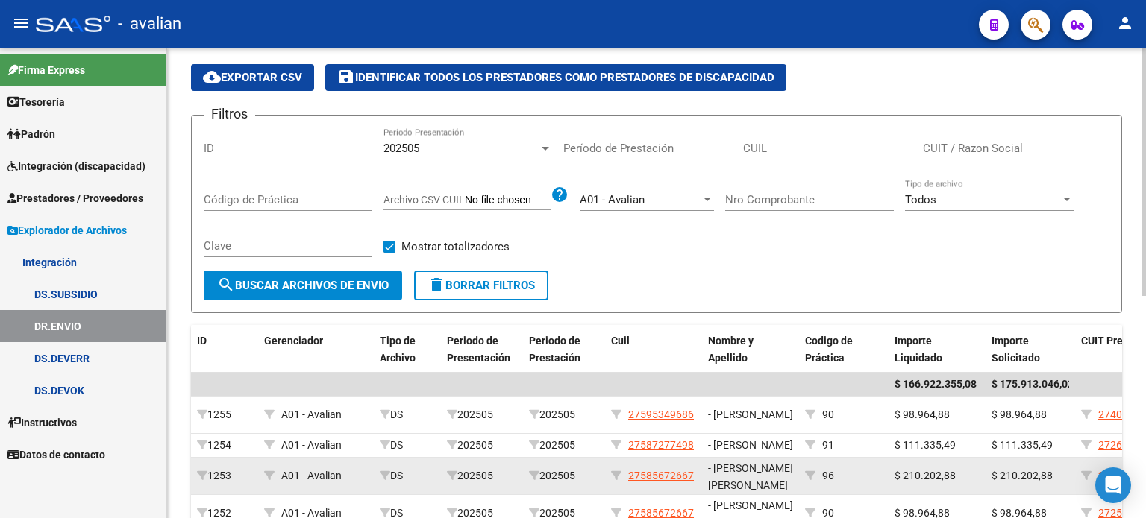
scroll to position [0, 0]
